Goal: Navigation & Orientation: Find specific page/section

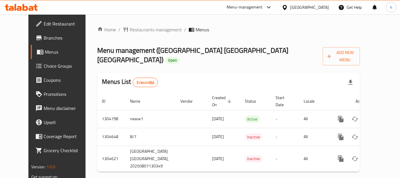
click at [45, 52] on span "Menus" at bounding box center [68, 51] width 46 height 7
click at [288, 6] on icon at bounding box center [285, 7] width 6 height 6
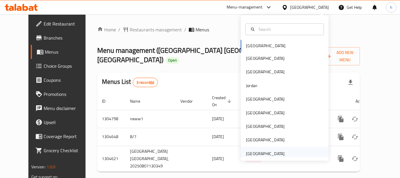
click at [263, 153] on div "[GEOGRAPHIC_DATA]" at bounding box center [265, 153] width 39 height 6
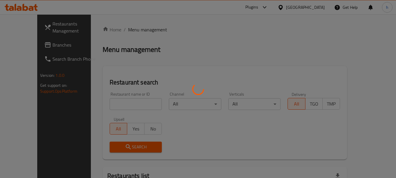
click at [37, 44] on div at bounding box center [198, 89] width 396 height 178
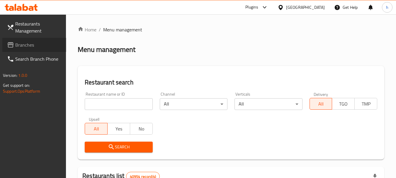
click at [37, 44] on span "Branches" at bounding box center [38, 44] width 46 height 7
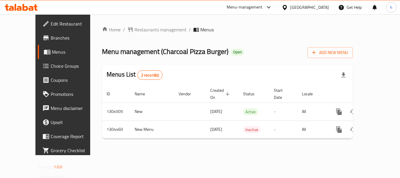
click at [246, 7] on div "Menu-management" at bounding box center [245, 7] width 36 height 7
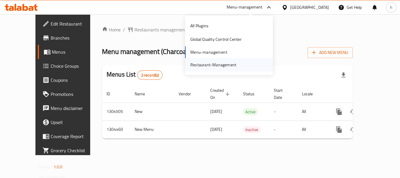
click at [232, 66] on div "Restaurant-Management" at bounding box center [214, 65] width 46 height 6
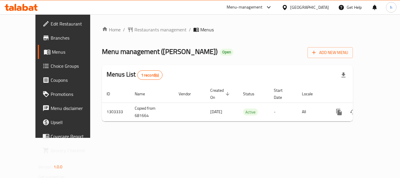
click at [329, 7] on div "United Arab Emirates" at bounding box center [305, 7] width 57 height 14
click at [300, 6] on div "United Arab Emirates" at bounding box center [309, 7] width 39 height 6
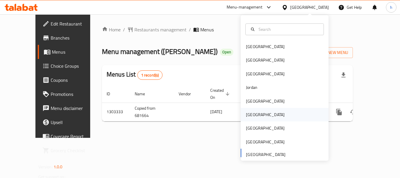
click at [263, 115] on div "Oman" at bounding box center [285, 114] width 88 height 13
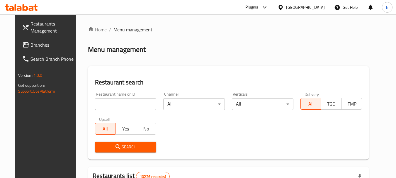
click at [39, 44] on span "Branches" at bounding box center [53, 44] width 46 height 7
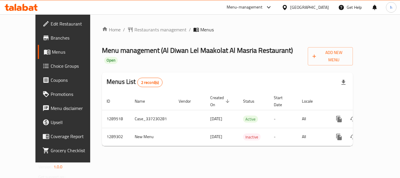
click at [320, 10] on div "Oman" at bounding box center [309, 7] width 39 height 6
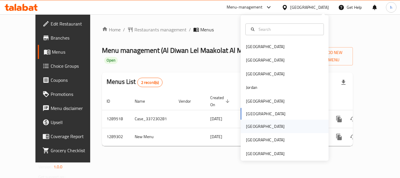
click at [255, 125] on div "[GEOGRAPHIC_DATA]" at bounding box center [266, 126] width 48 height 13
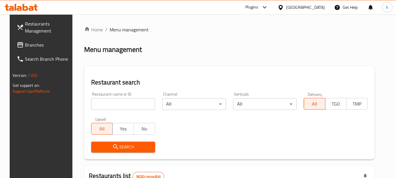
click at [258, 5] on div "Plugins" at bounding box center [251, 7] width 13 height 7
click at [248, 64] on div "Restaurant-Management" at bounding box center [237, 66] width 46 height 6
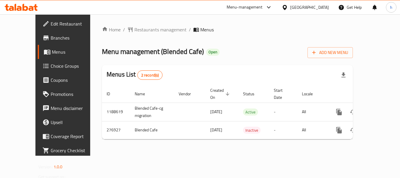
click at [263, 8] on div "Menu-management" at bounding box center [245, 7] width 36 height 7
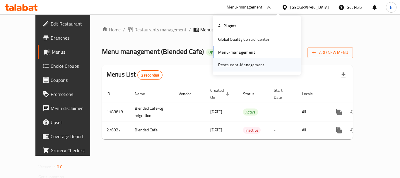
click at [261, 64] on div "Restaurant-Management" at bounding box center [241, 65] width 46 height 6
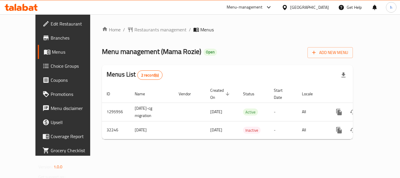
click at [290, 8] on div at bounding box center [286, 7] width 8 height 6
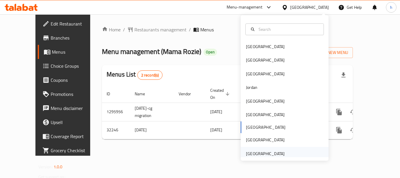
click at [281, 156] on div "[GEOGRAPHIC_DATA]" at bounding box center [266, 153] width 48 height 13
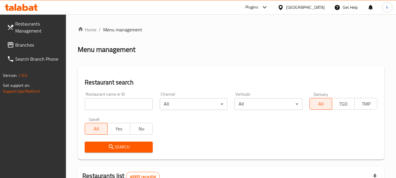
click at [24, 42] on span "Branches" at bounding box center [38, 44] width 46 height 7
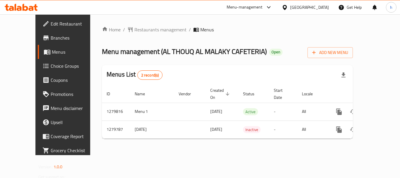
click at [293, 7] on div "United Arab Emirates" at bounding box center [309, 7] width 39 height 6
click at [256, 12] on div "Menu-management" at bounding box center [249, 7] width 55 height 14
click at [248, 7] on div "Menu-management" at bounding box center [245, 7] width 36 height 7
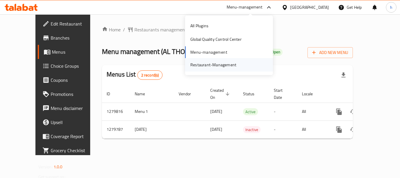
click at [228, 65] on div "Restaurant-Management" at bounding box center [214, 65] width 46 height 6
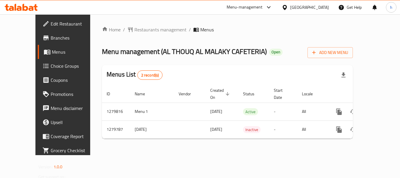
click at [256, 8] on div "Menu-management" at bounding box center [245, 7] width 36 height 7
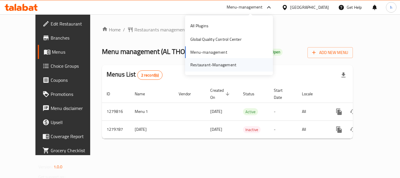
click at [220, 63] on div "Restaurant-Management" at bounding box center [214, 65] width 46 height 6
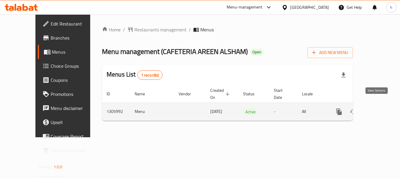
click at [378, 108] on icon "enhanced table" at bounding box center [381, 111] width 7 height 7
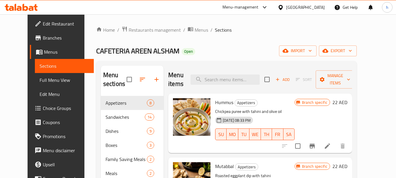
click at [44, 49] on span "Menus" at bounding box center [66, 51] width 45 height 7
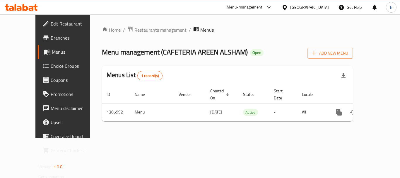
click at [296, 6] on div "[GEOGRAPHIC_DATA]" at bounding box center [309, 7] width 39 height 6
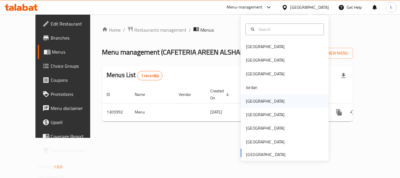
click at [254, 102] on div "[GEOGRAPHIC_DATA]" at bounding box center [265, 101] width 39 height 6
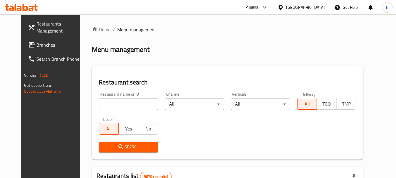
click at [40, 45] on span "Branches" at bounding box center [59, 44] width 46 height 7
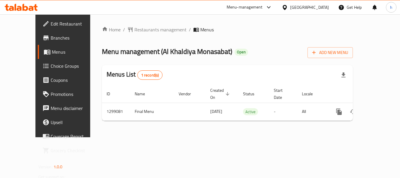
drag, startPoint x: 4, startPoint y: 47, endPoint x: 317, endPoint y: 6, distance: 316.7
click at [317, 3] on div "[GEOGRAPHIC_DATA]" at bounding box center [305, 7] width 57 height 14
click at [277, 13] on div "Menu-management" at bounding box center [249, 7] width 55 height 14
click at [263, 6] on div "Menu-management" at bounding box center [245, 7] width 36 height 7
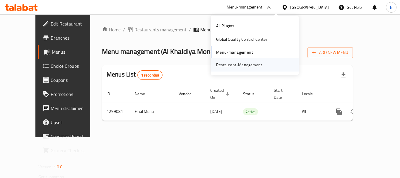
click at [243, 69] on div "Restaurant-Management" at bounding box center [239, 64] width 55 height 13
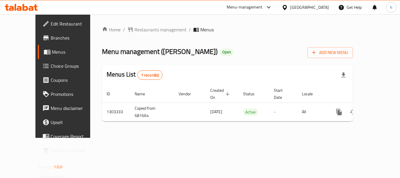
click at [295, 7] on div "[GEOGRAPHIC_DATA]" at bounding box center [309, 7] width 39 height 6
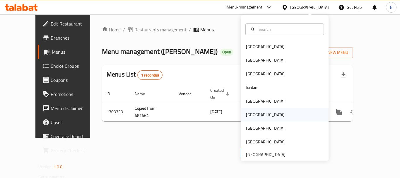
click at [250, 119] on div "[GEOGRAPHIC_DATA]" at bounding box center [266, 114] width 48 height 13
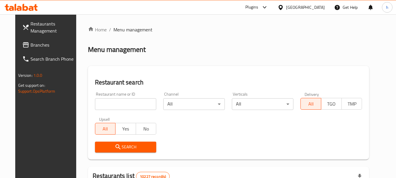
click at [39, 46] on span "Branches" at bounding box center [53, 44] width 46 height 7
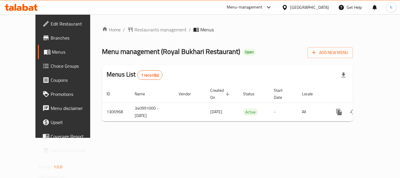
click at [263, 7] on div "Menu-management" at bounding box center [245, 7] width 36 height 7
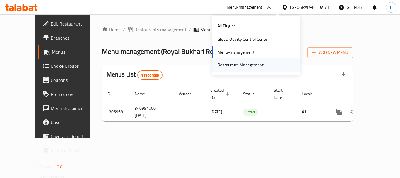
click at [251, 63] on div "Restaurant-Management" at bounding box center [241, 65] width 46 height 6
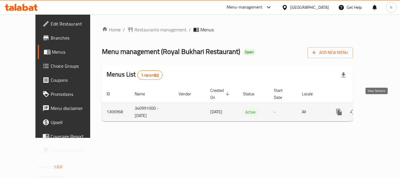
click at [378, 108] on icon "enhanced table" at bounding box center [381, 111] width 7 height 7
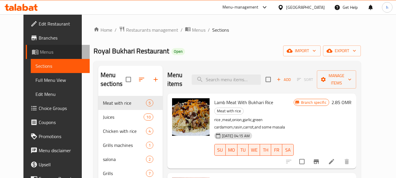
click at [47, 53] on span "Menus" at bounding box center [62, 51] width 45 height 7
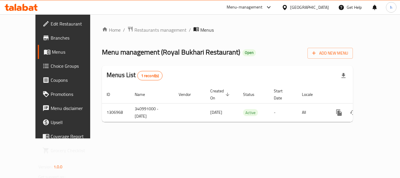
click at [273, 8] on icon at bounding box center [269, 7] width 7 height 7
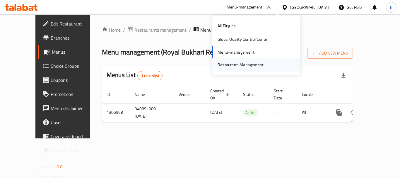
click at [260, 64] on div "Restaurant-Management" at bounding box center [241, 65] width 46 height 6
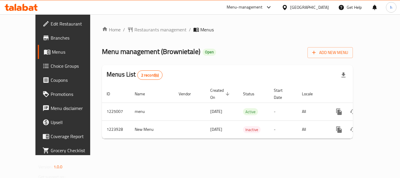
click at [319, 6] on div "[GEOGRAPHIC_DATA]" at bounding box center [309, 7] width 39 height 6
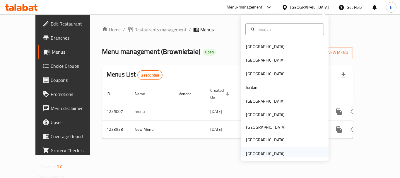
click at [259, 153] on div "[GEOGRAPHIC_DATA]" at bounding box center [265, 153] width 39 height 6
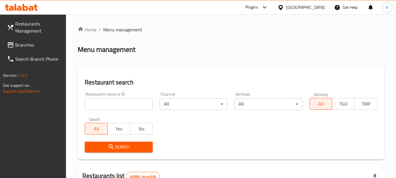
click at [37, 43] on span "Branches" at bounding box center [38, 44] width 46 height 7
